Goal: Information Seeking & Learning: Learn about a topic

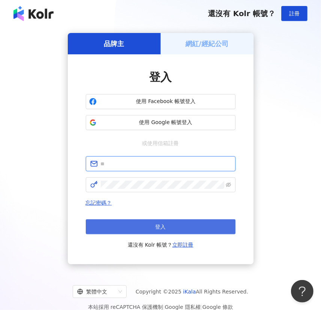
type input "**********"
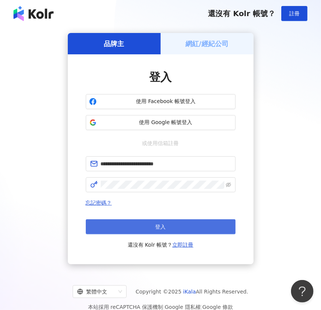
click at [148, 226] on button "登入" at bounding box center [161, 226] width 150 height 15
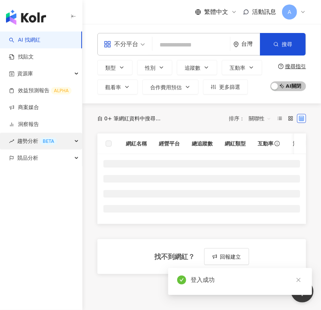
click at [47, 142] on div "BETA" at bounding box center [48, 140] width 17 height 7
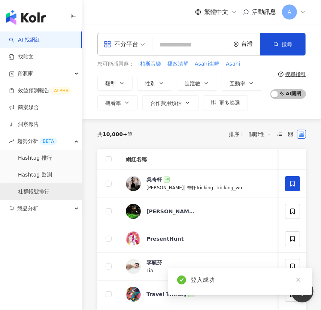
click at [41, 194] on link "社群帳號排行" at bounding box center [33, 191] width 31 height 7
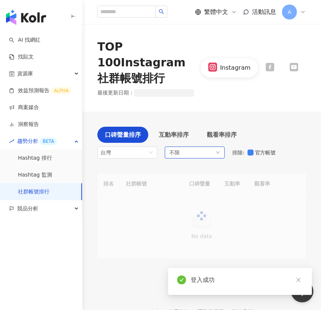
click at [188, 146] on div "不限" at bounding box center [195, 152] width 60 height 12
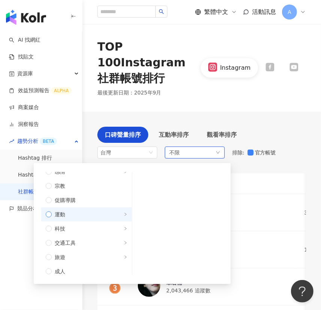
scroll to position [252, 0]
click at [102, 207] on span "運動" at bounding box center [90, 211] width 76 height 8
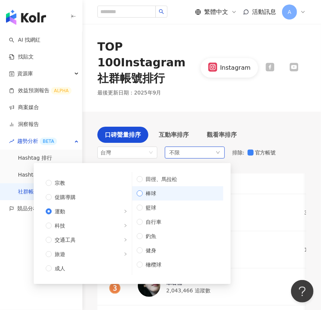
click at [174, 189] on span "棒球" at bounding box center [181, 193] width 76 height 8
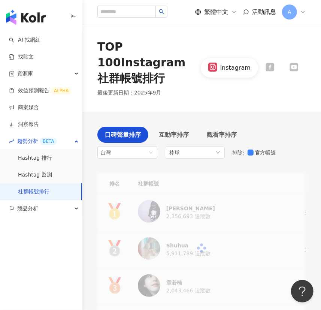
click at [69, 15] on div "button" at bounding box center [41, 15] width 82 height 31
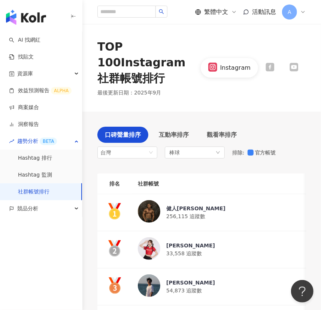
click at [71, 16] on icon "button" at bounding box center [73, 16] width 6 height 6
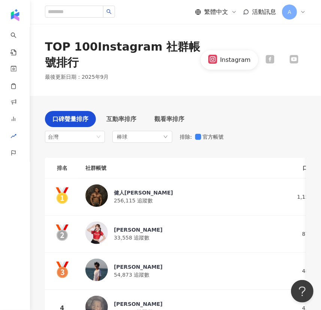
click at [267, 59] on icon at bounding box center [269, 59] width 9 height 9
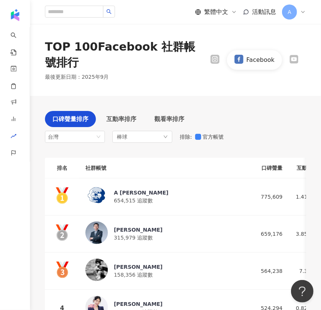
click at [285, 62] on div at bounding box center [294, 60] width 24 height 10
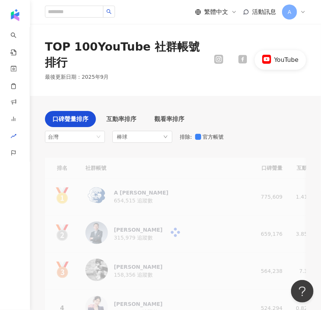
click at [289, 62] on div "YouTube" at bounding box center [286, 60] width 24 height 8
